Goal: Information Seeking & Learning: Learn about a topic

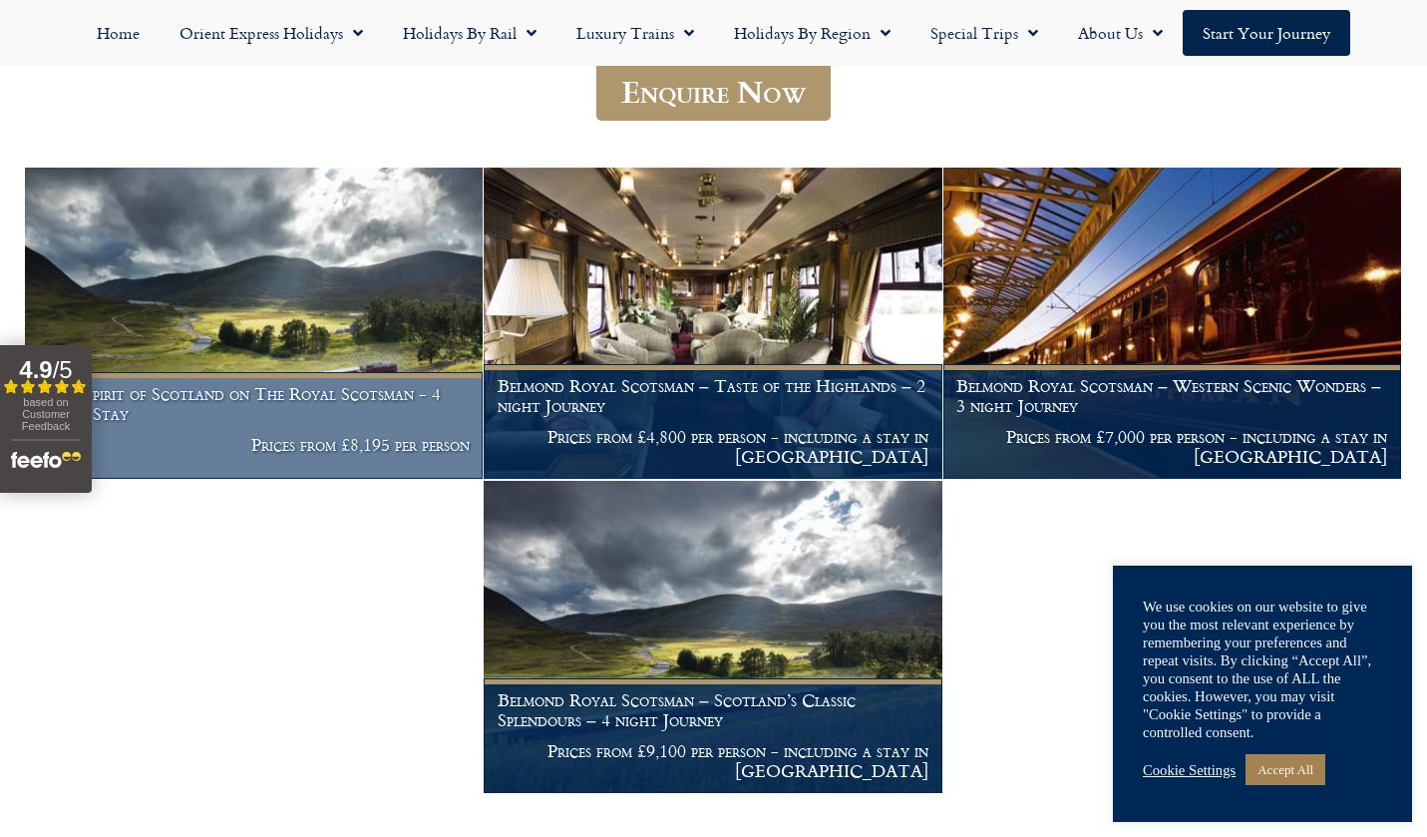
scroll to position [311, 0]
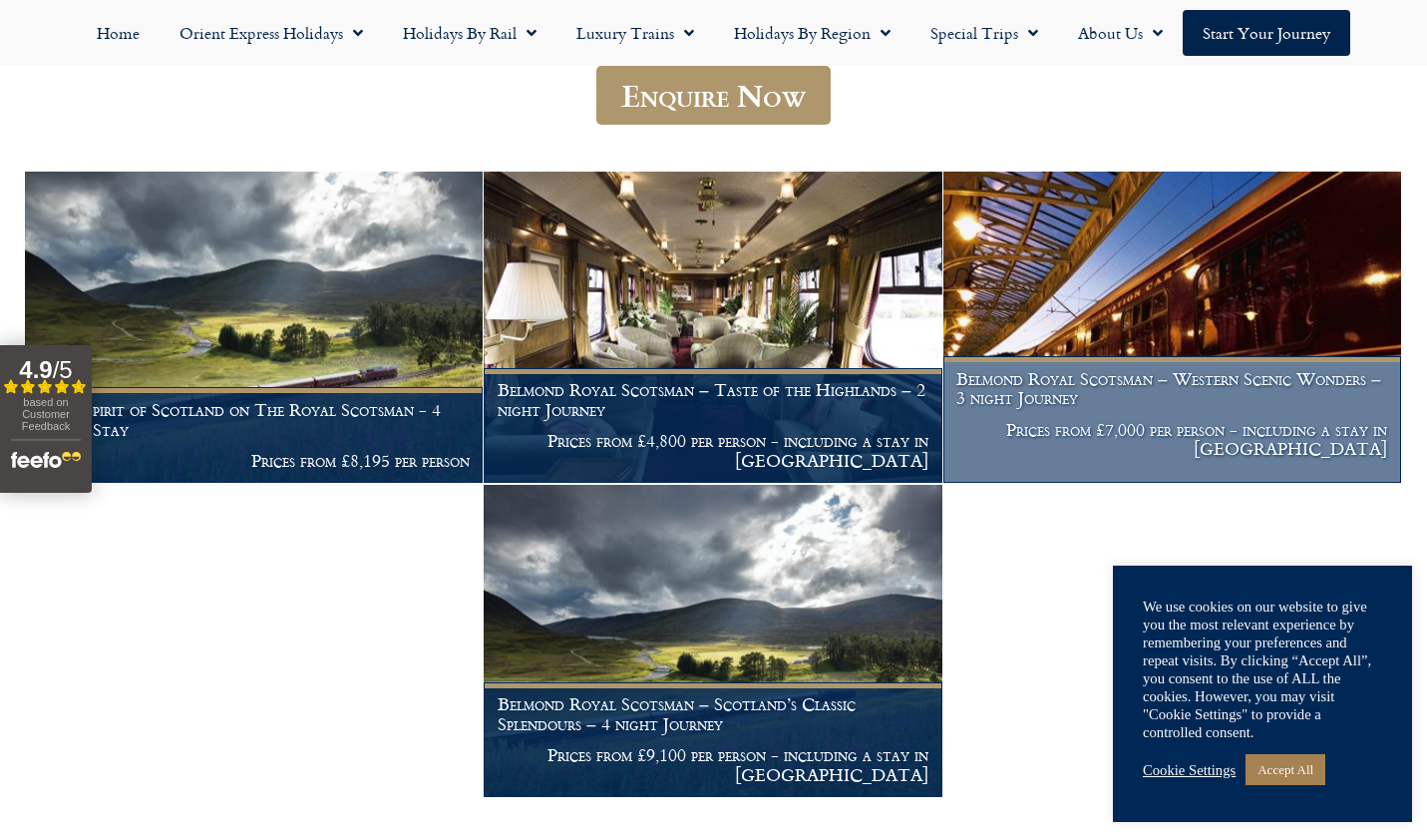
click at [1106, 264] on img at bounding box center [1173, 328] width 458 height 312
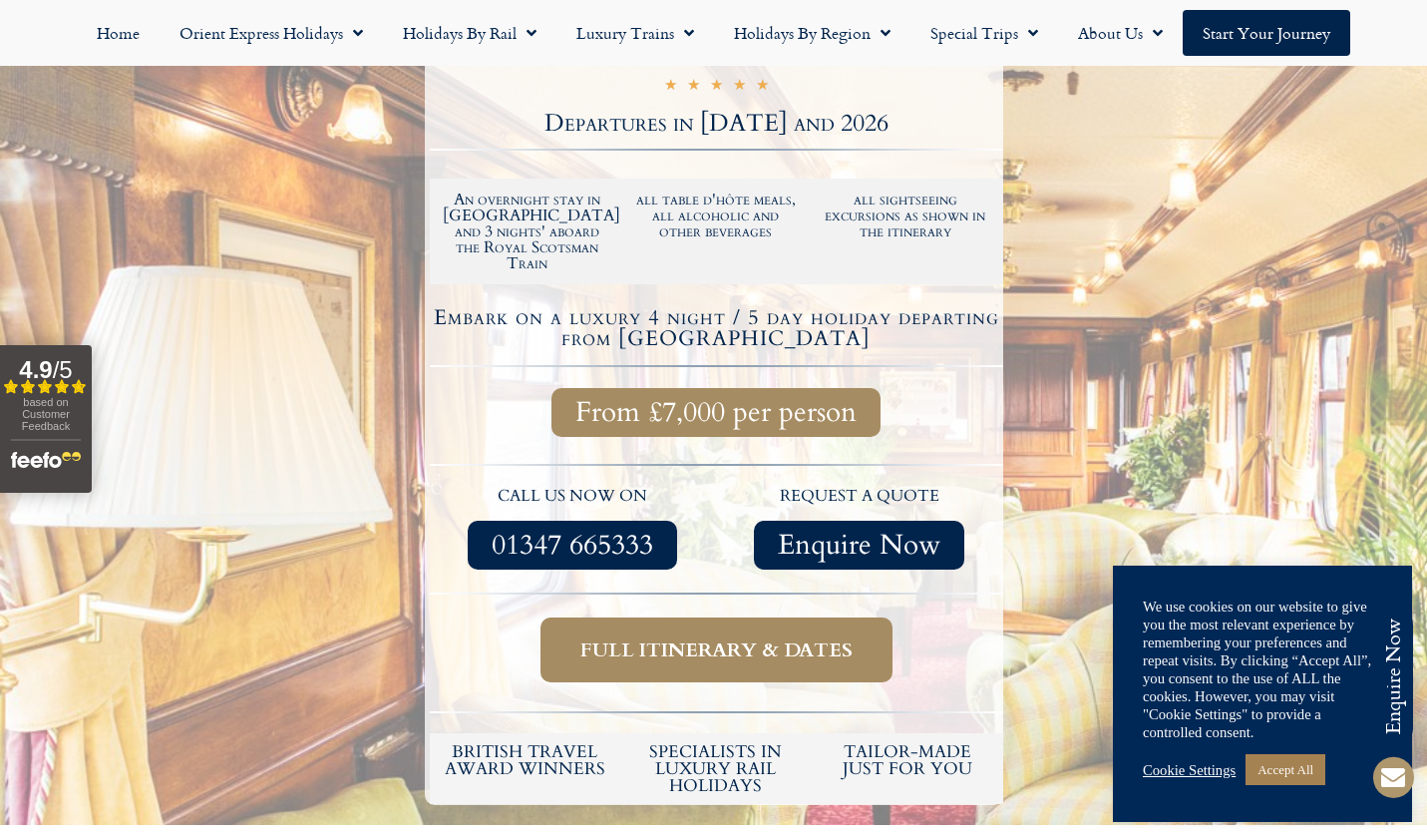
scroll to position [385, 0]
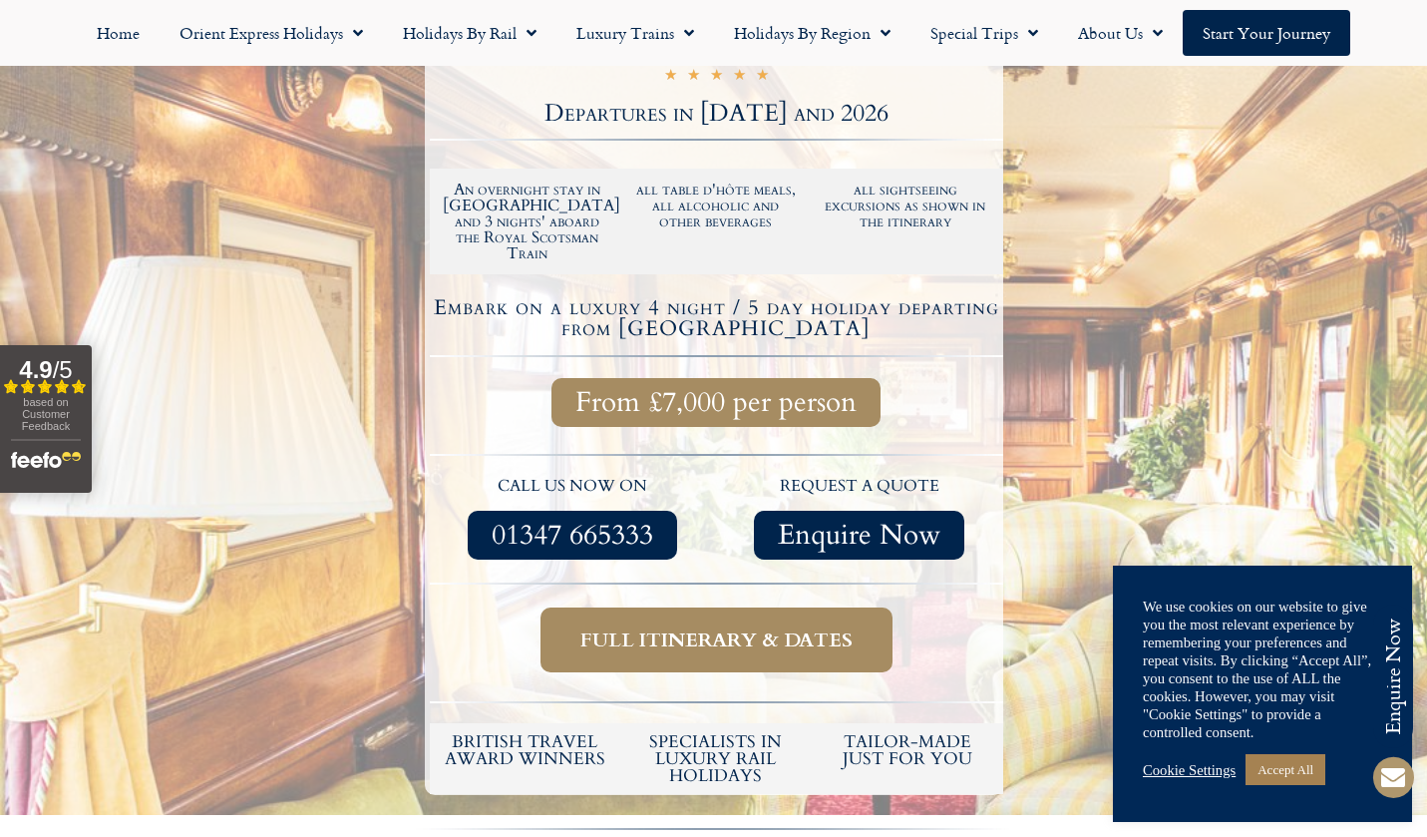
click at [744, 627] on span "Full itinerary & dates" at bounding box center [717, 639] width 272 height 25
click at [693, 631] on span "Full itinerary & dates" at bounding box center [717, 639] width 272 height 25
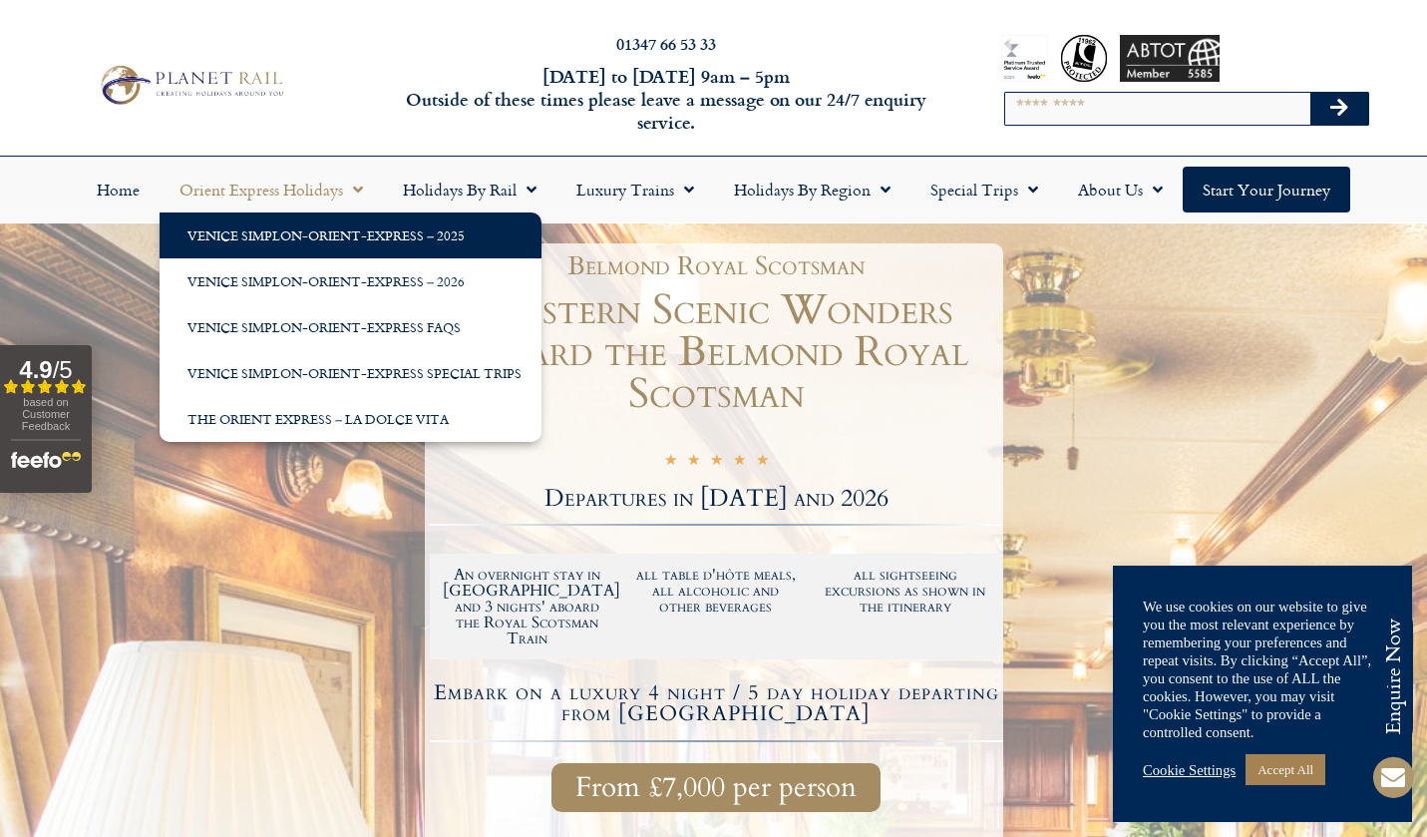
click at [320, 235] on link "Venice Simplon-Orient-Express – 2025" at bounding box center [351, 235] width 382 height 46
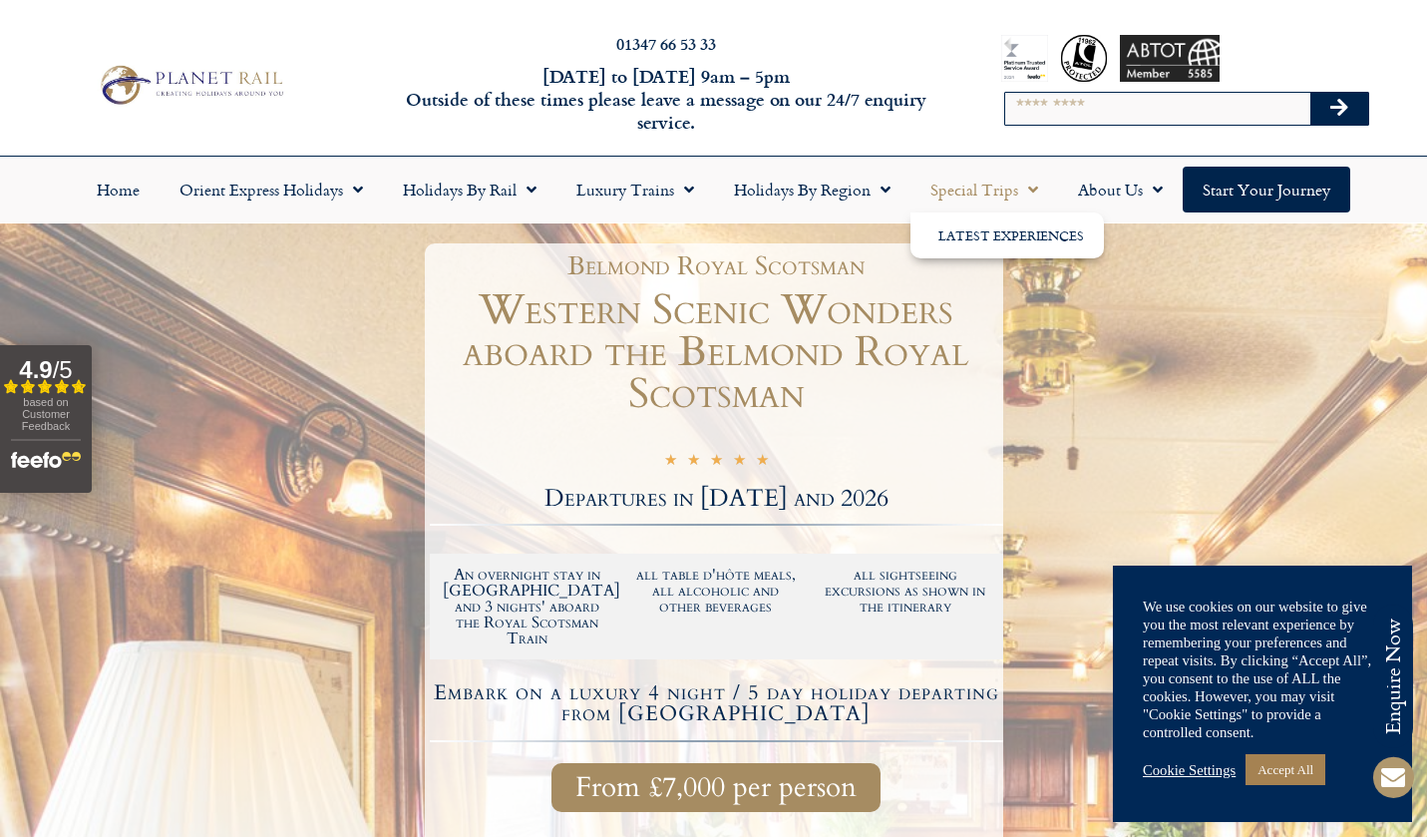
click at [976, 188] on link "Special Trips" at bounding box center [985, 190] width 148 height 46
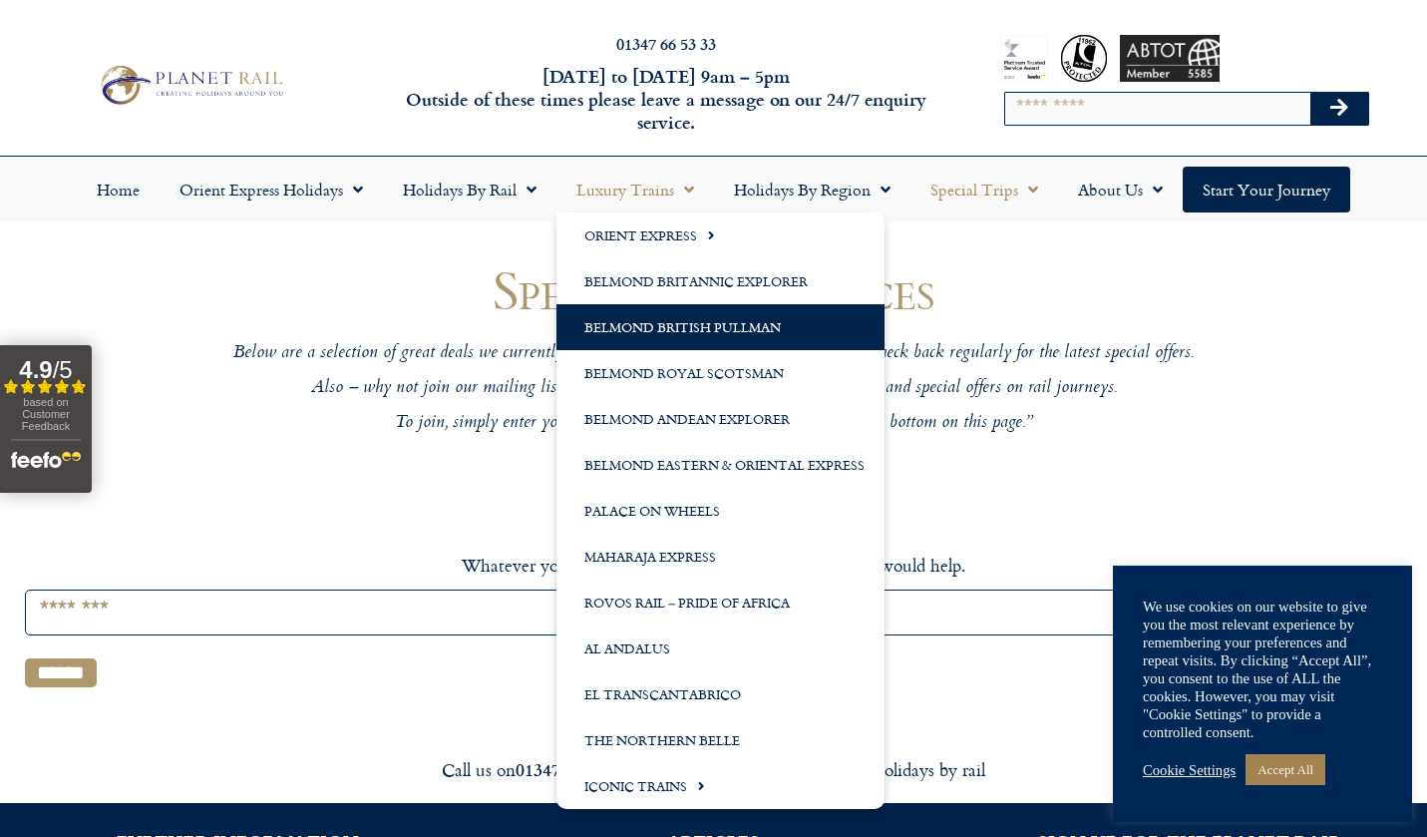
click at [632, 324] on link "Belmond British Pullman" at bounding box center [721, 327] width 328 height 46
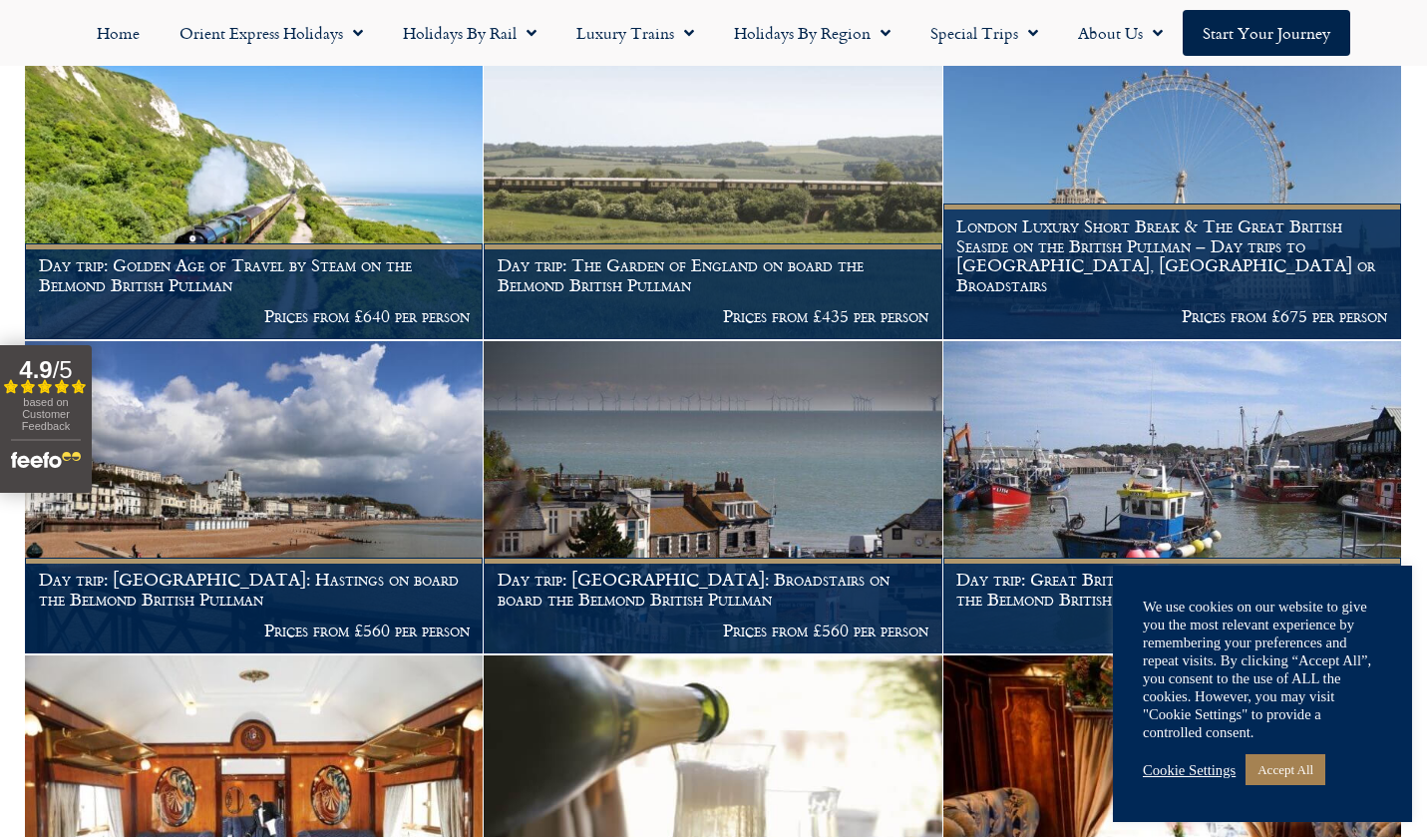
scroll to position [542, 0]
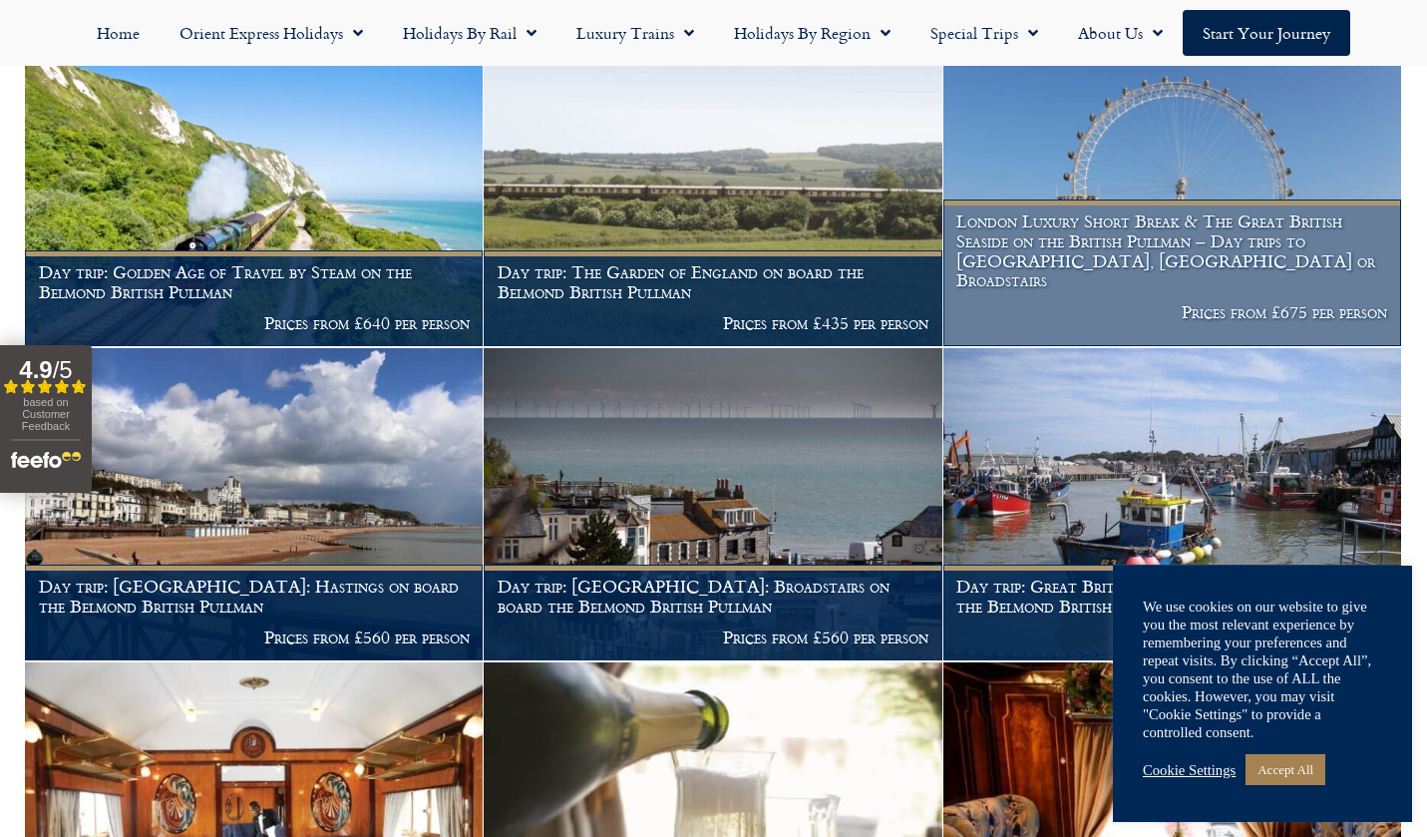
click at [1078, 276] on h1 "London Luxury Short Break & The Great British Seaside on the British Pullman – …" at bounding box center [1172, 250] width 431 height 79
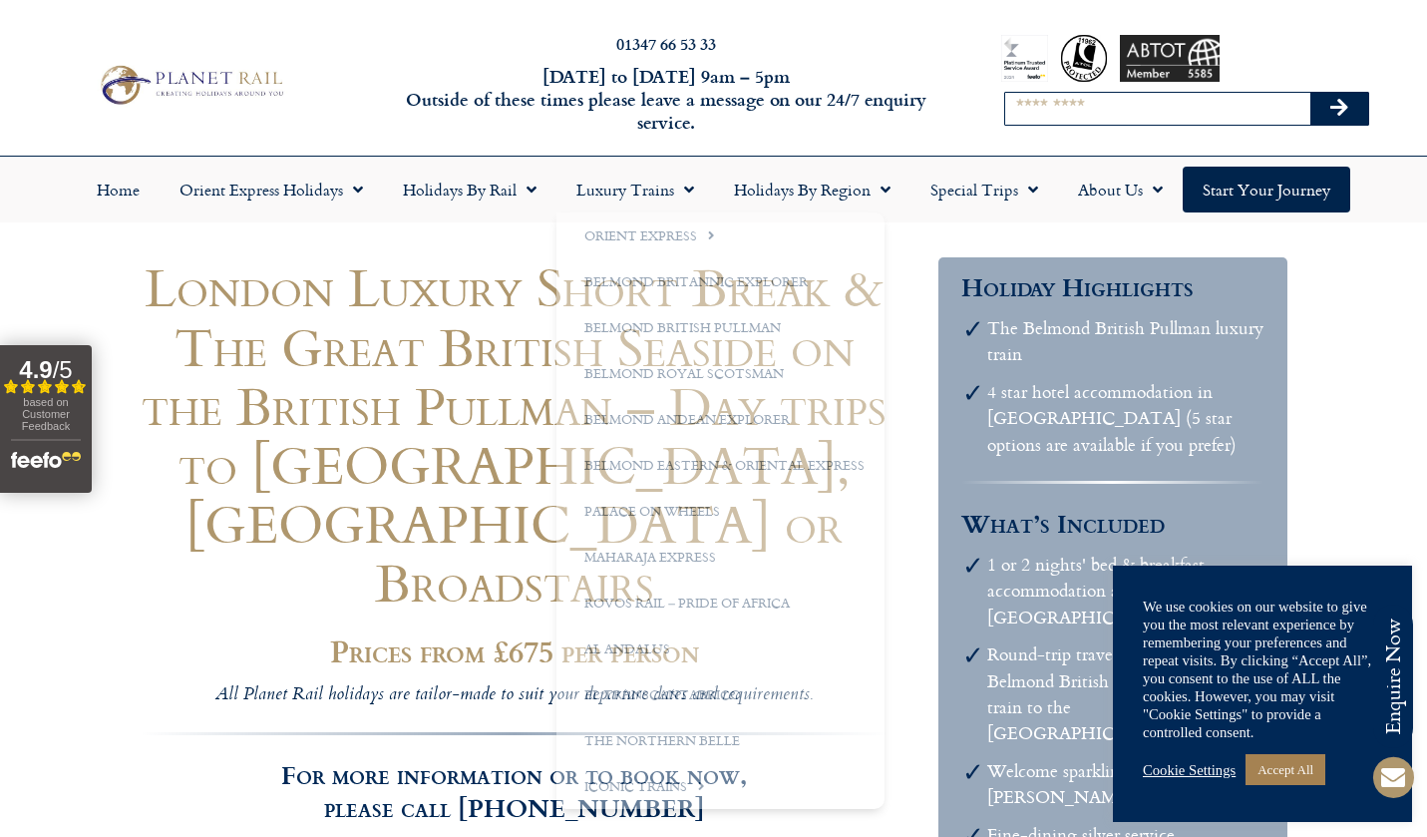
click at [1029, 113] on input "Search" at bounding box center [1157, 109] width 305 height 32
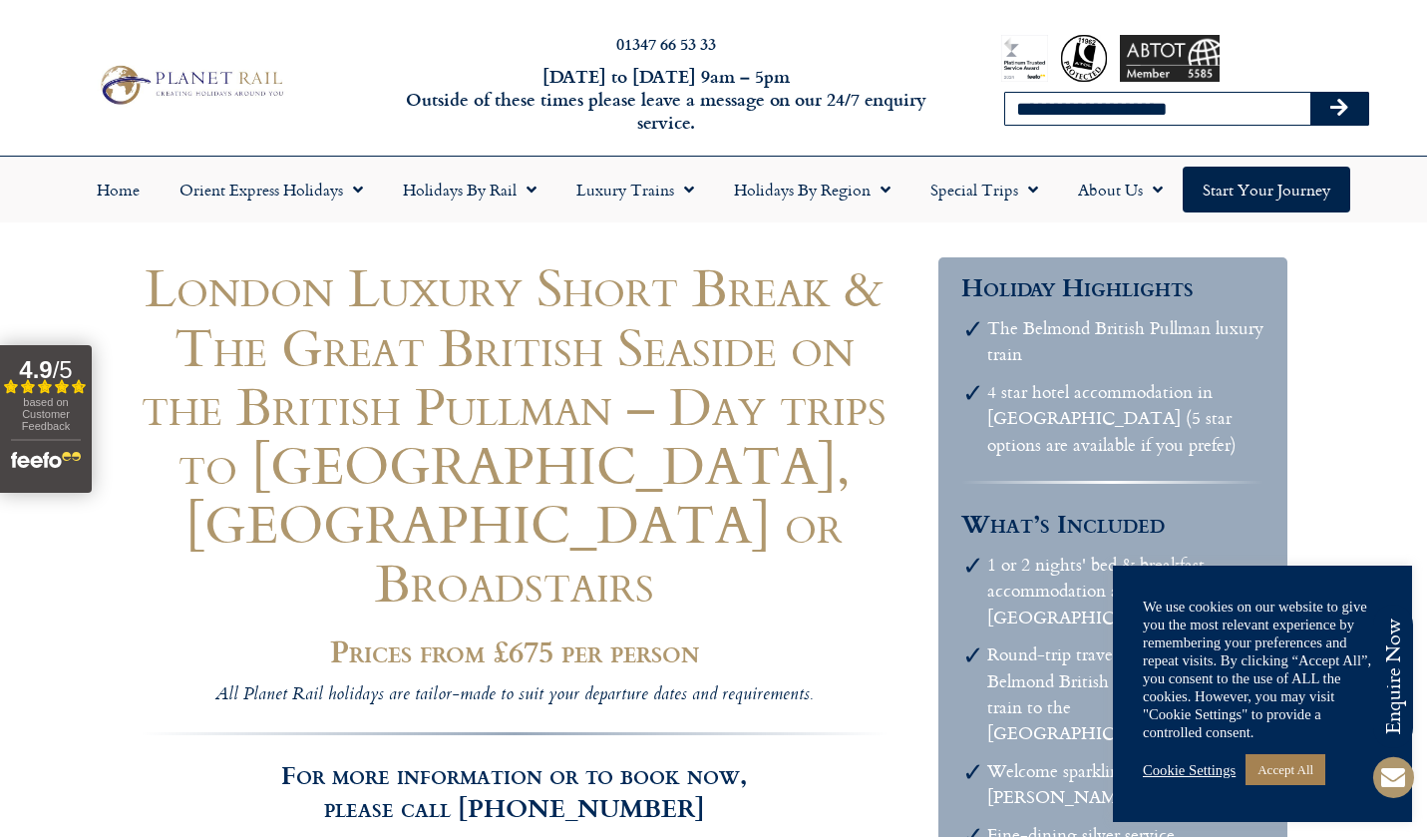
type input "**********"
click at [1340, 108] on button "Search" at bounding box center [1340, 109] width 58 height 32
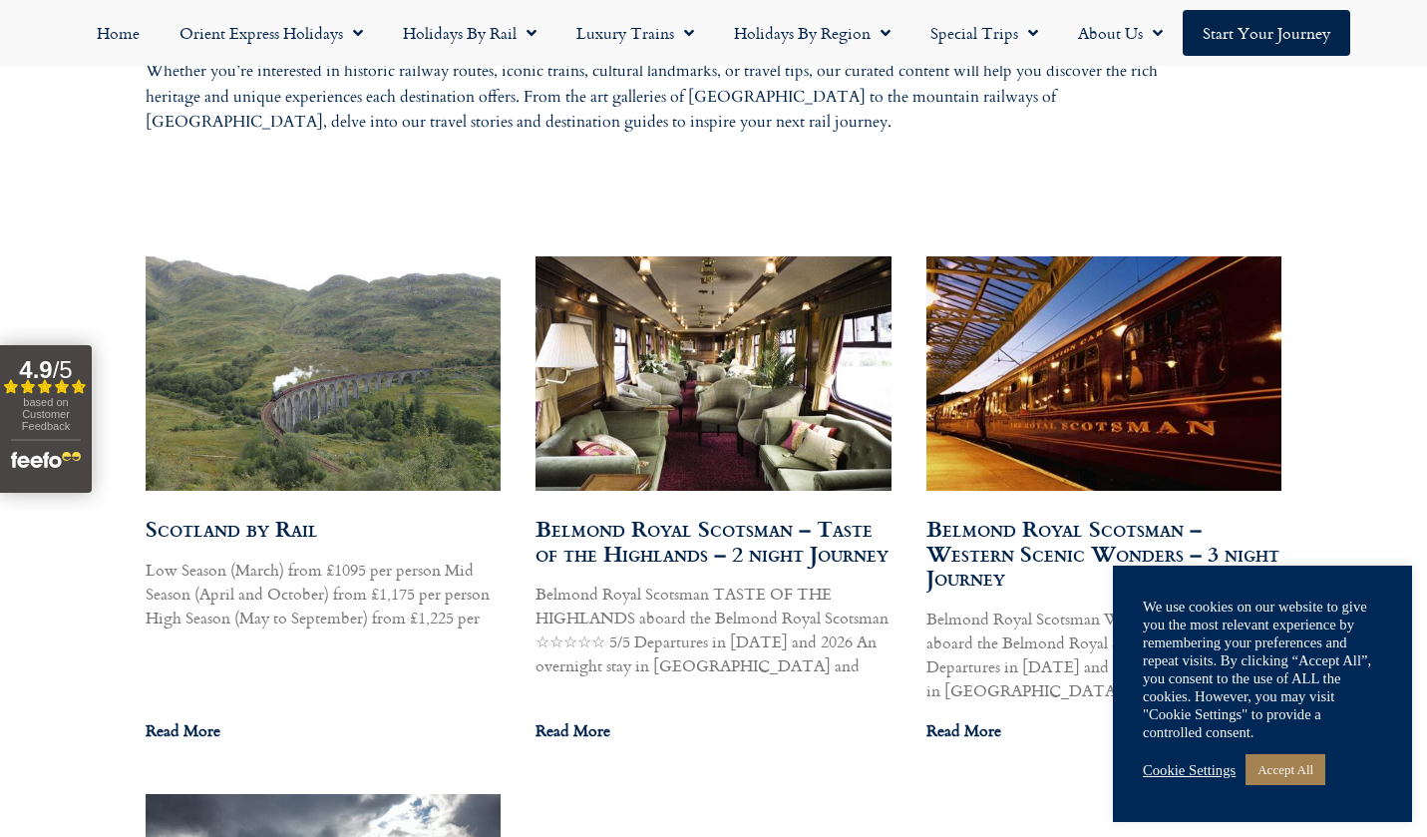
scroll to position [1074, 0]
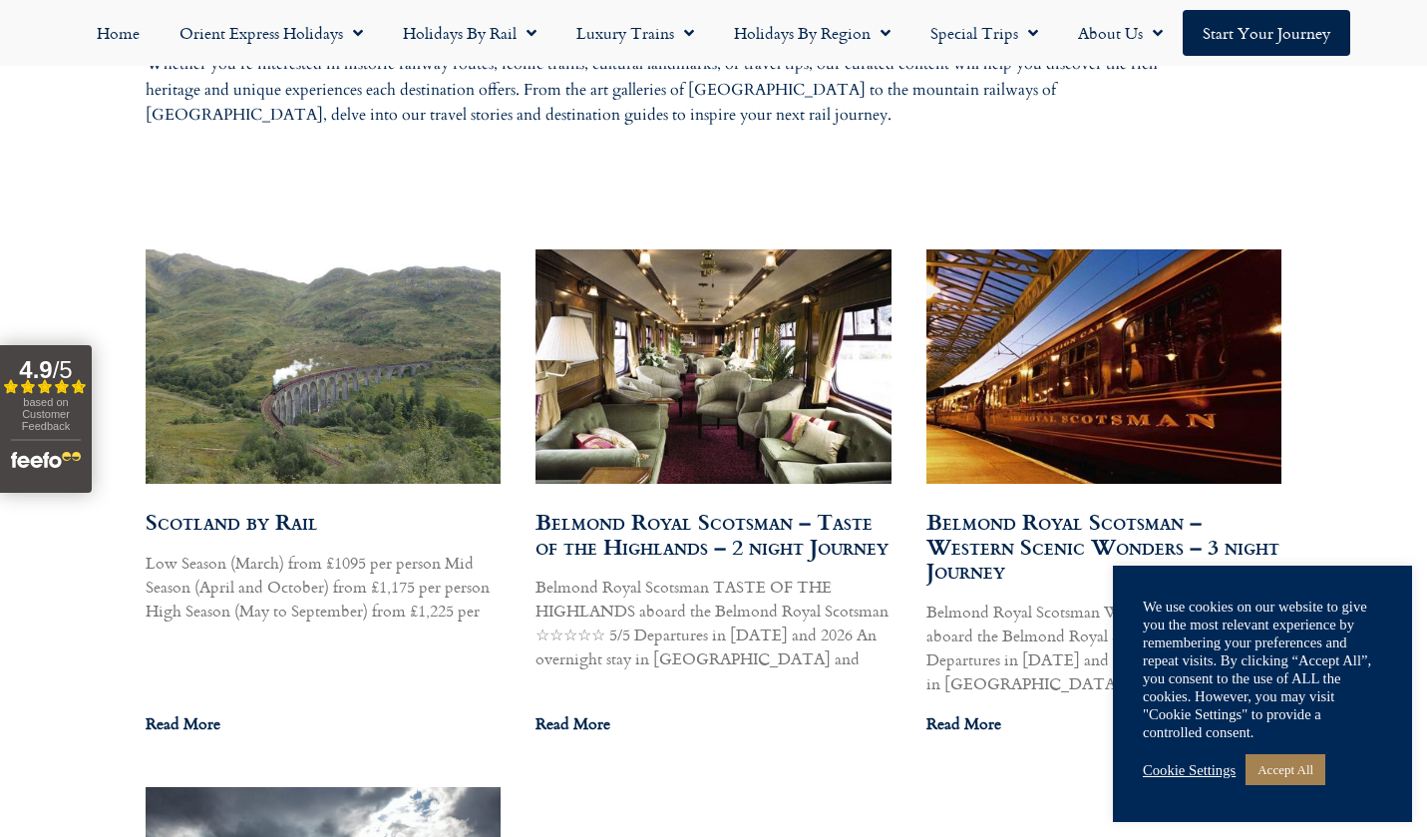
click at [349, 414] on img at bounding box center [322, 365] width 359 height 269
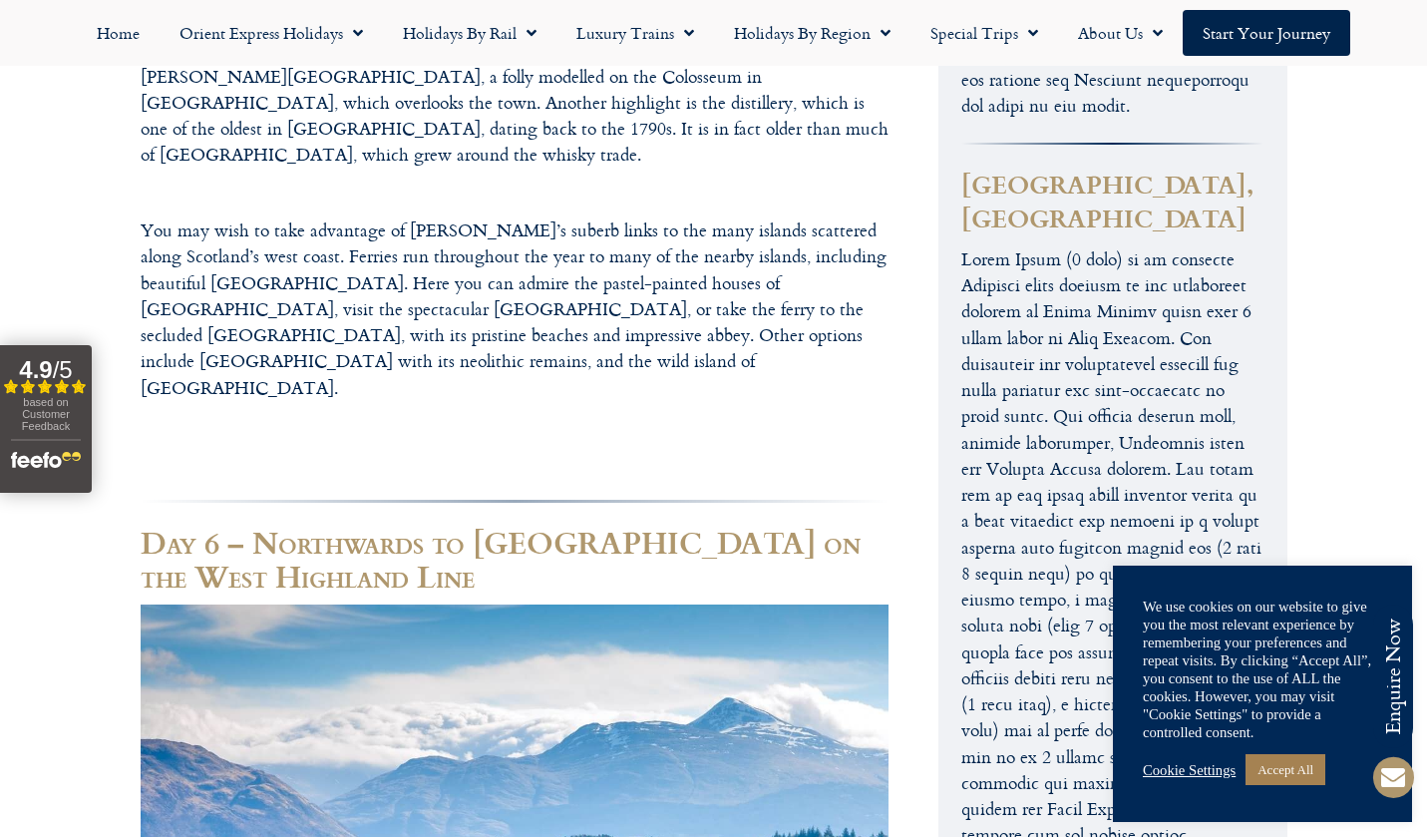
scroll to position [4275, 0]
